Goal: Check status

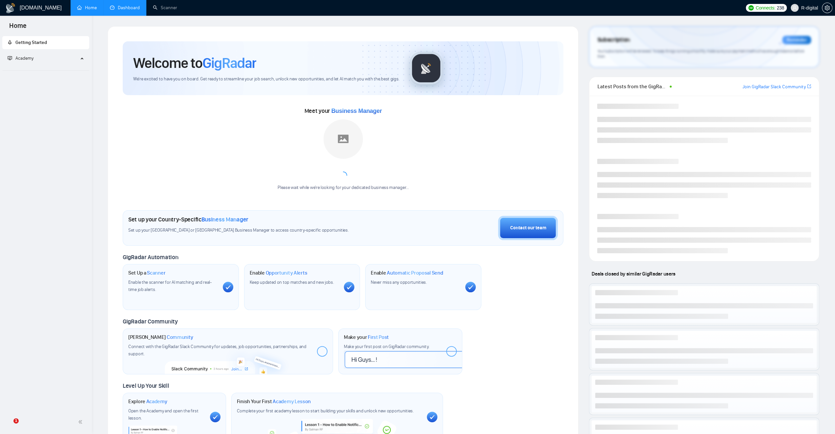
click at [126, 5] on link "Dashboard" at bounding box center [125, 8] width 30 height 6
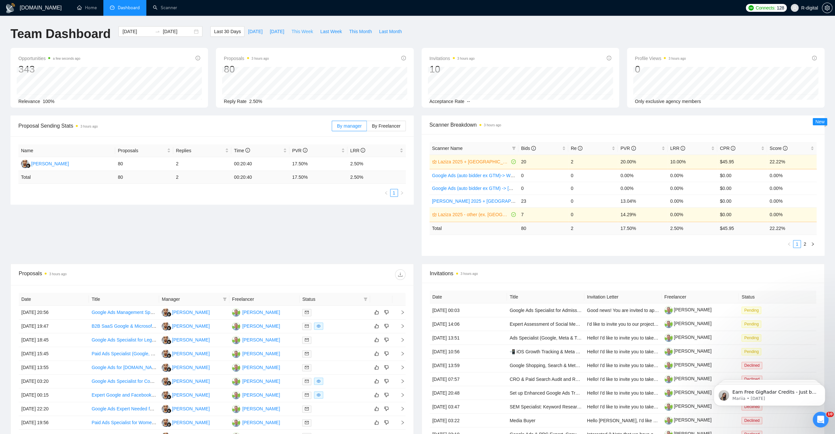
click at [298, 33] on span "This Week" at bounding box center [302, 31] width 22 height 7
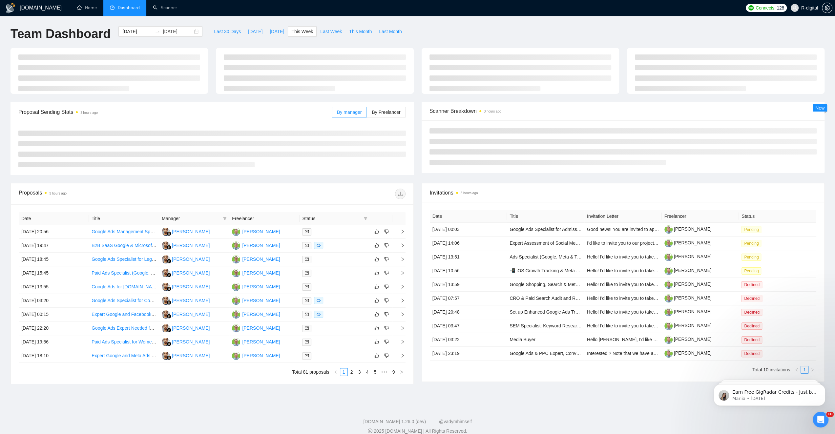
type input "[DATE]"
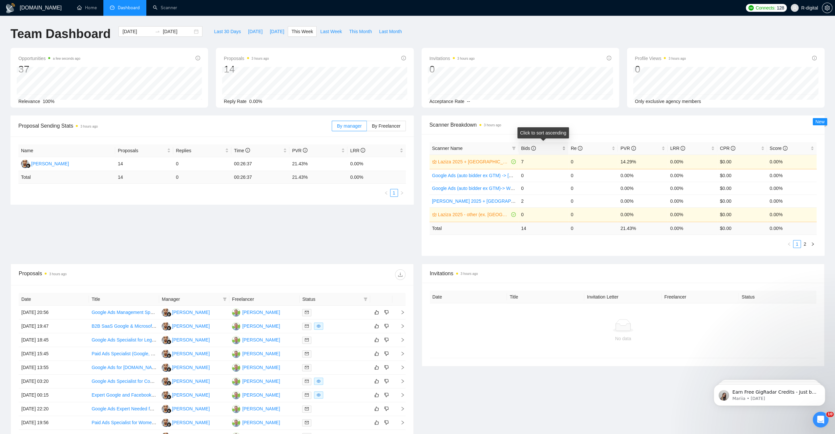
click at [564, 150] on div "Bids" at bounding box center [543, 148] width 45 height 7
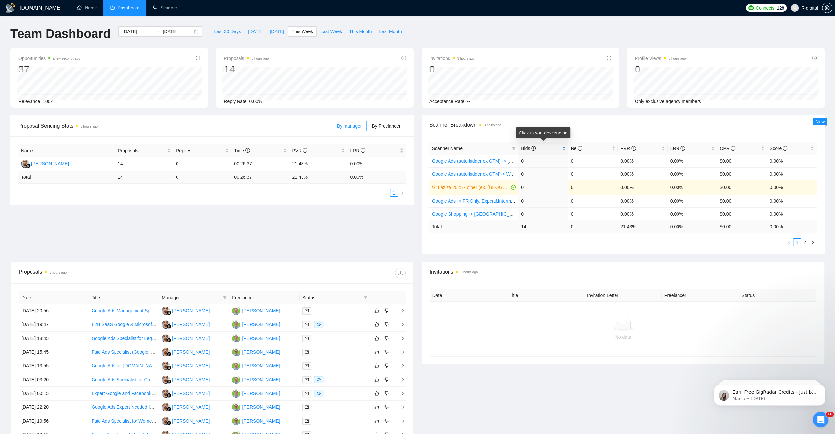
click at [564, 150] on div "Bids" at bounding box center [543, 148] width 45 height 7
